Goal: Find specific page/section

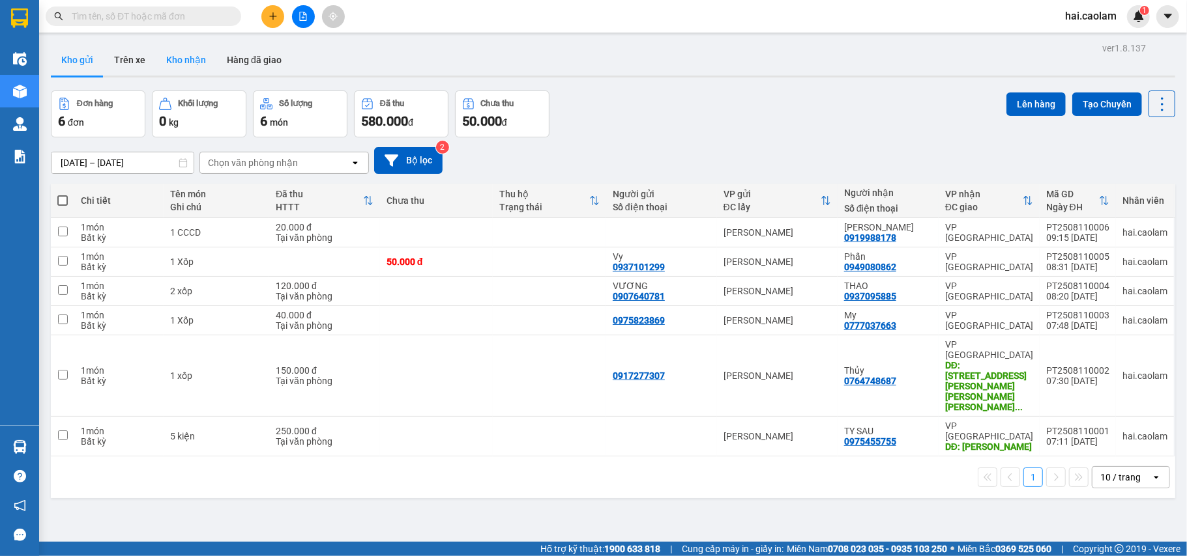
click at [175, 56] on button "Kho nhận" at bounding box center [186, 59] width 61 height 31
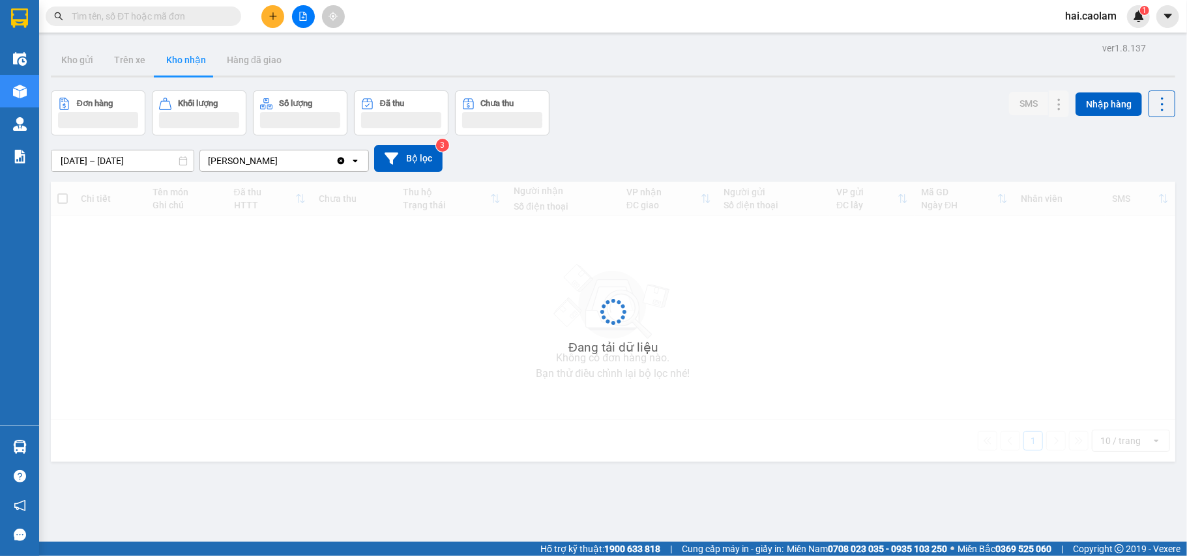
click at [175, 56] on button "Kho nhận" at bounding box center [186, 59] width 61 height 31
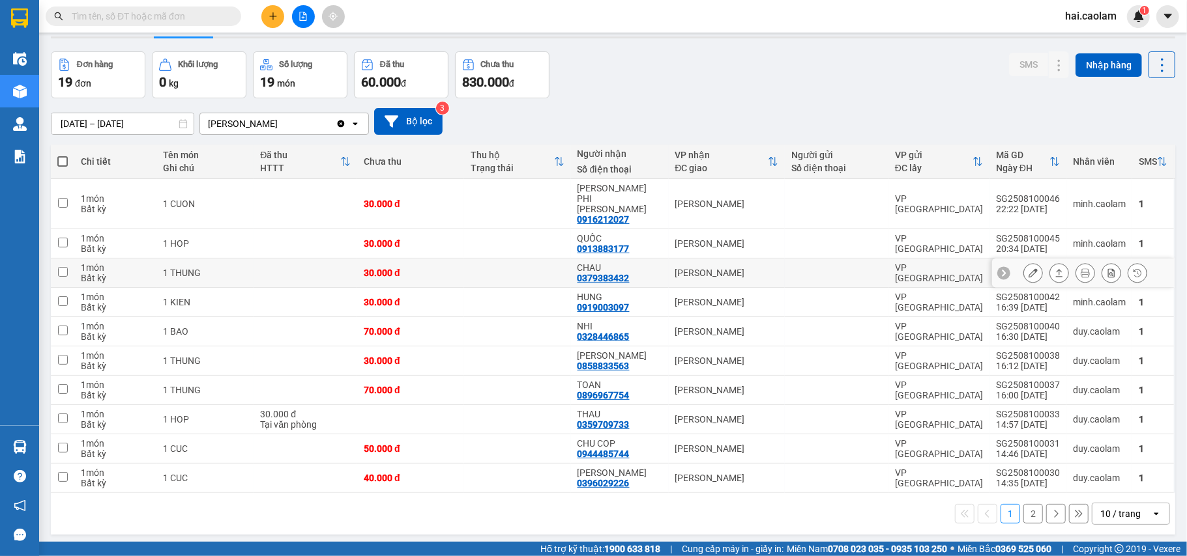
scroll to position [60, 0]
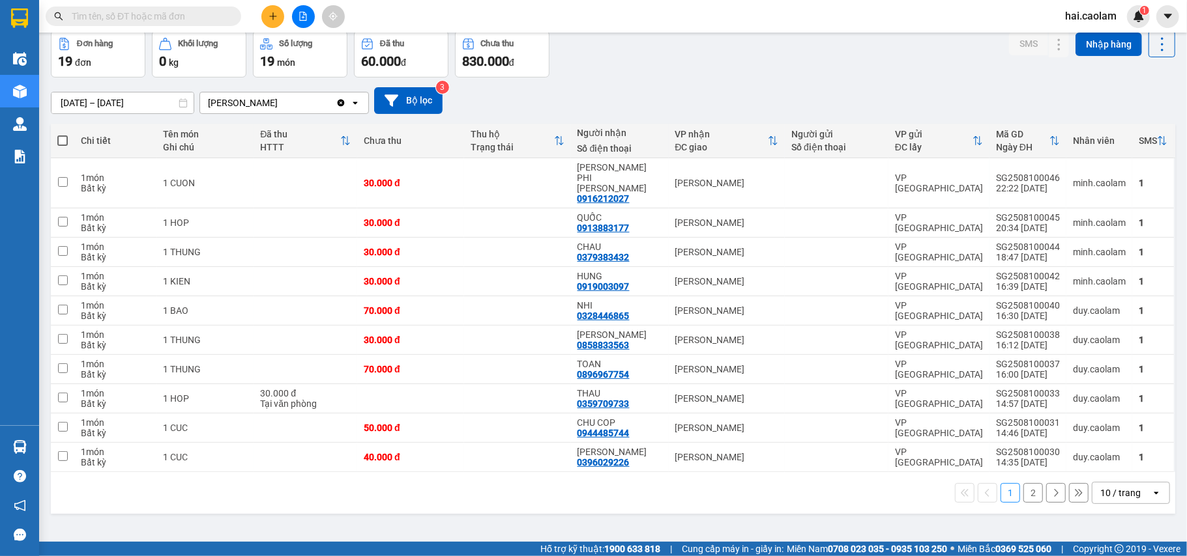
click at [1151, 488] on icon "open" at bounding box center [1156, 493] width 10 height 10
click at [1126, 451] on span "100 / trang" at bounding box center [1112, 447] width 47 height 13
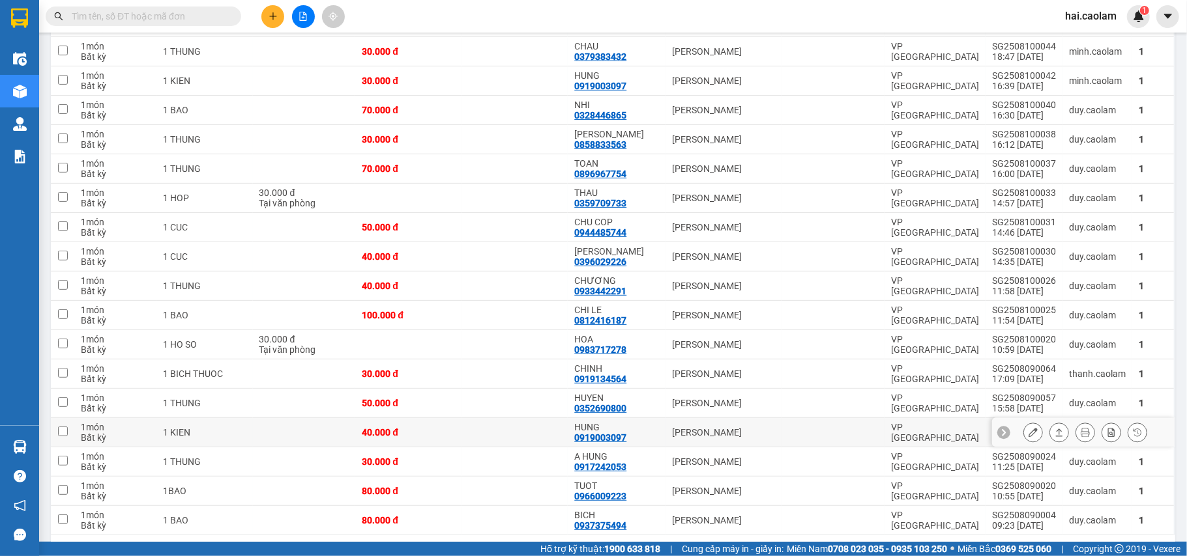
scroll to position [292, 0]
